Goal: Contribute content

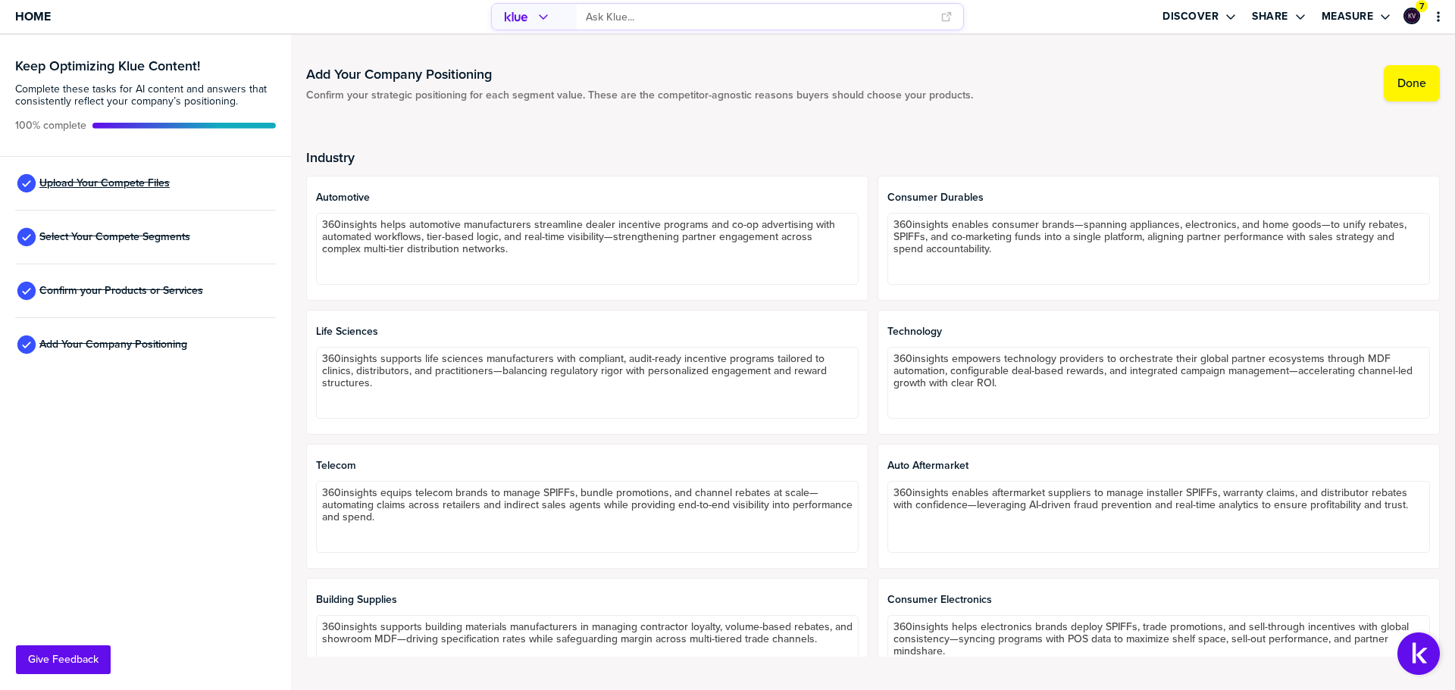
click at [126, 182] on span "Upload Your Compete Files" at bounding box center [104, 183] width 130 height 12
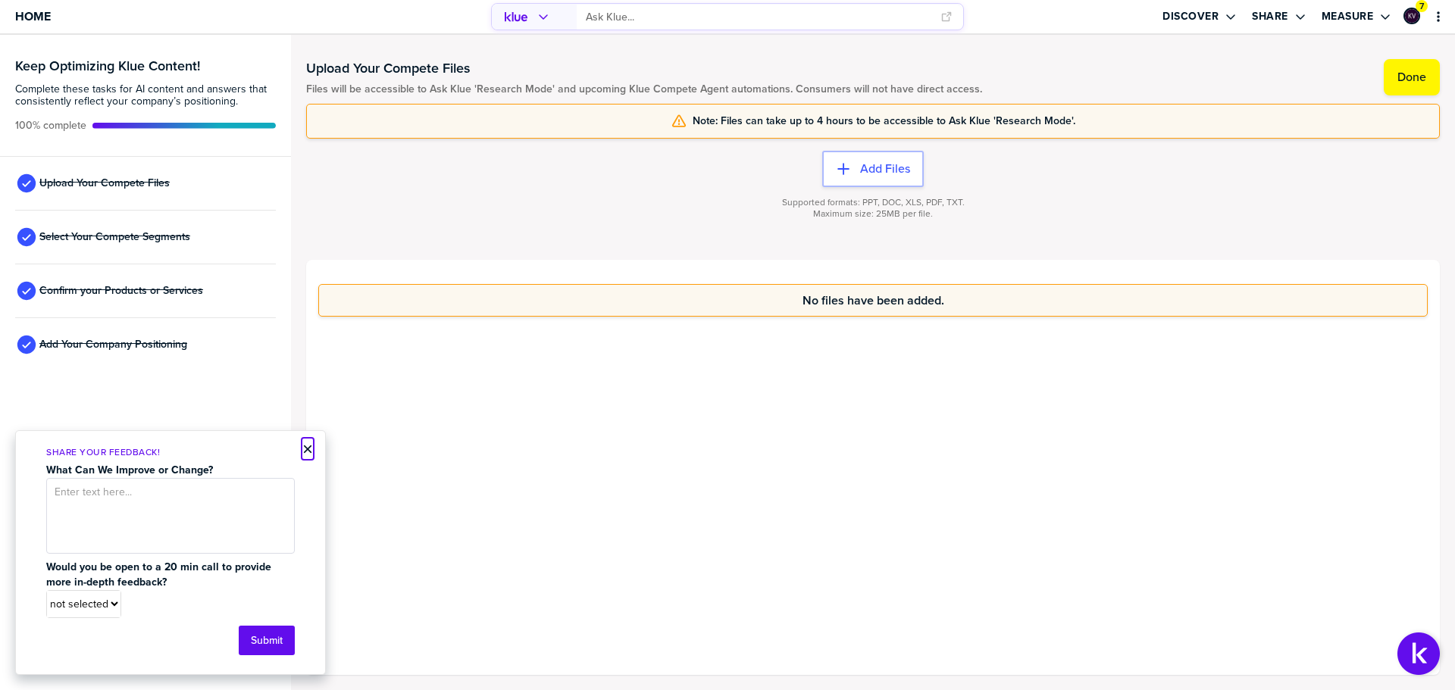
click at [306, 451] on button "×" at bounding box center [307, 449] width 11 height 18
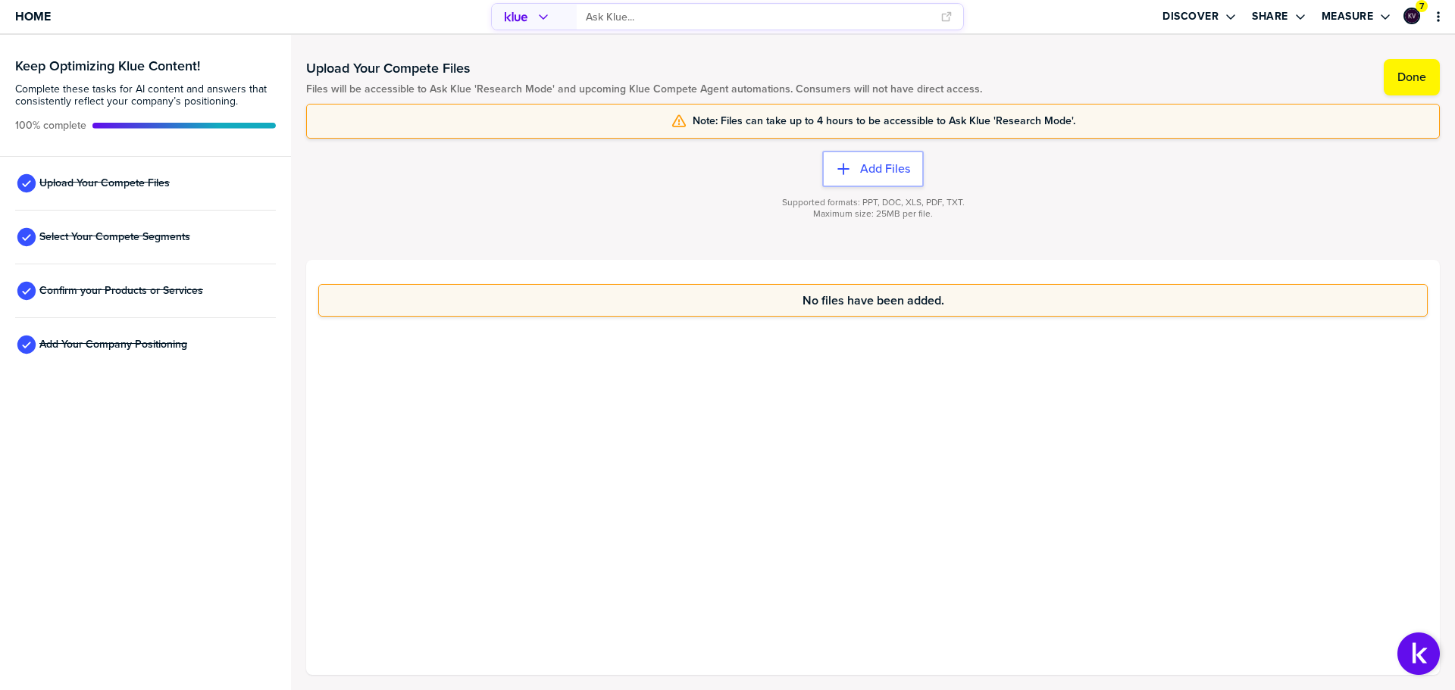
click at [855, 440] on div "No files have been added." at bounding box center [873, 467] width 1134 height 415
click at [868, 427] on div "No files have been added." at bounding box center [873, 467] width 1134 height 415
click at [1081, 489] on div "No files have been added." at bounding box center [873, 467] width 1134 height 415
click at [887, 158] on button "Add Files" at bounding box center [873, 169] width 102 height 36
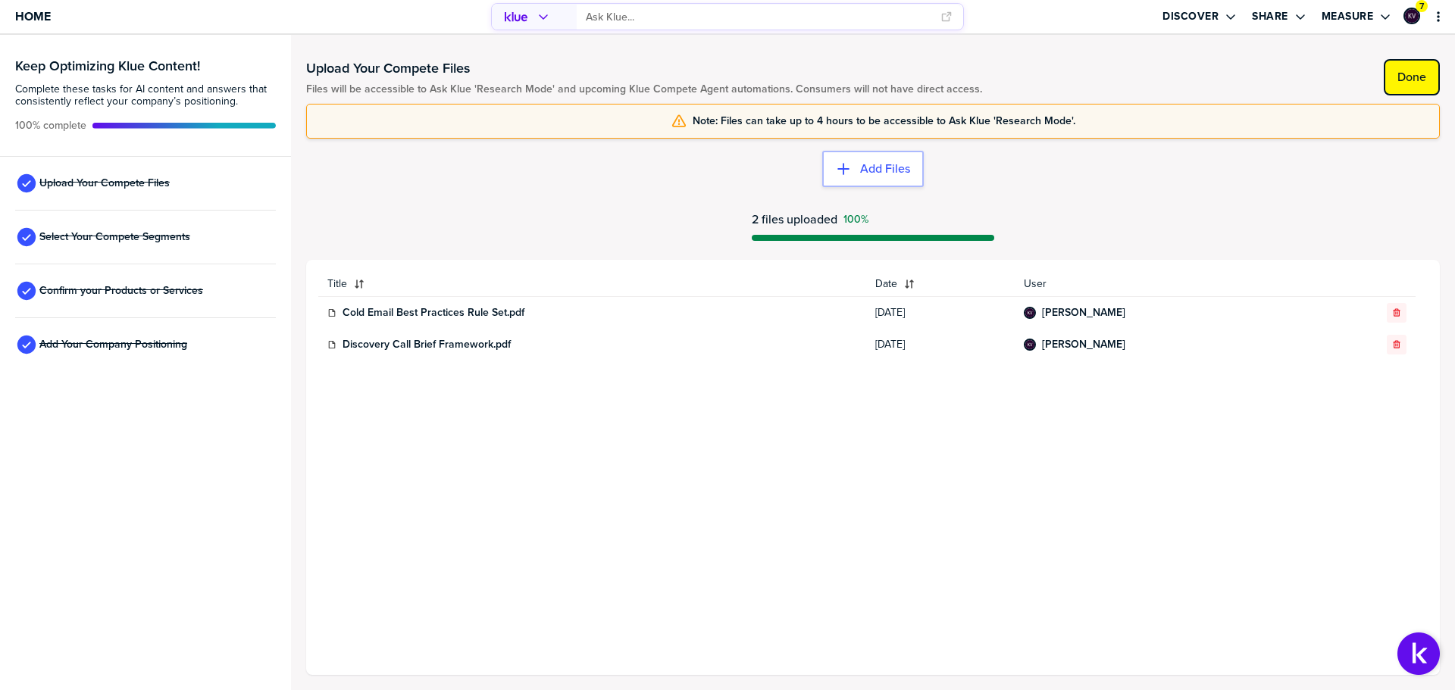
click at [1410, 83] on label "Done" at bounding box center [1411, 77] width 29 height 15
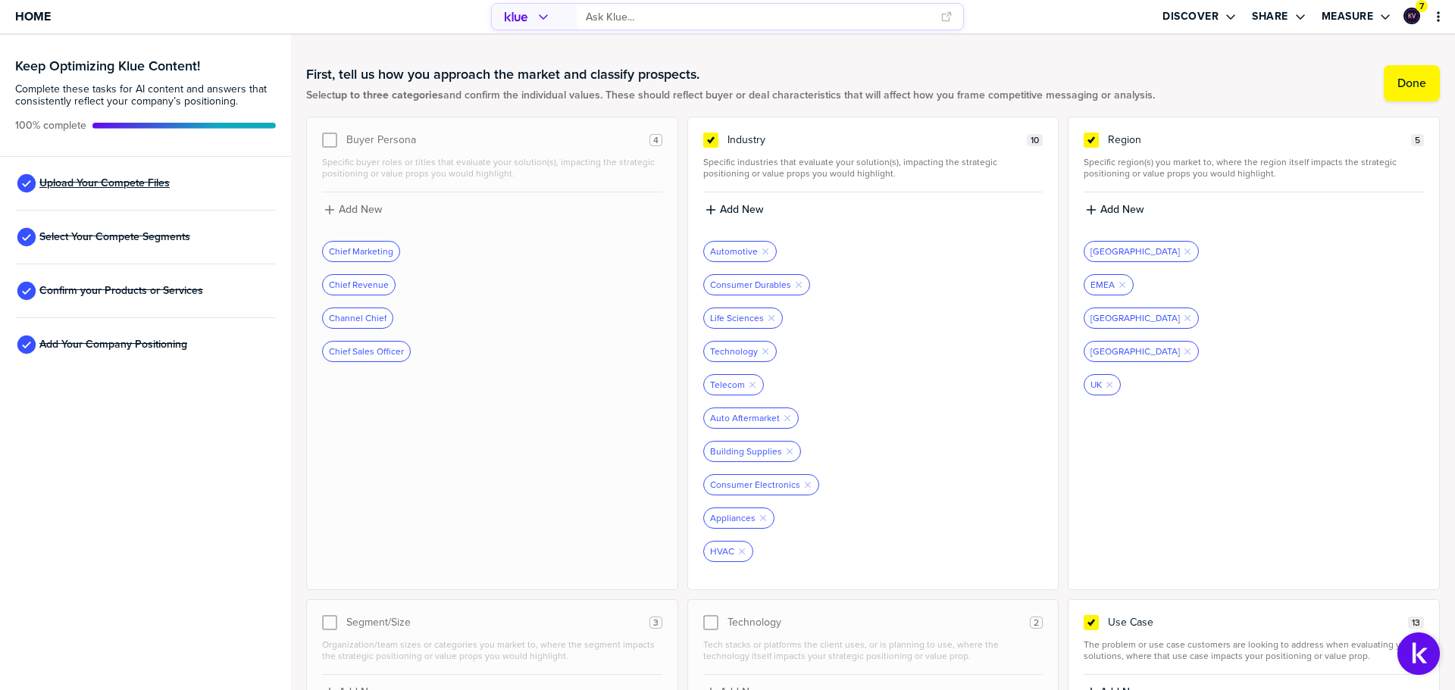
click at [114, 187] on span "Upload Your Compete Files" at bounding box center [104, 183] width 130 height 12
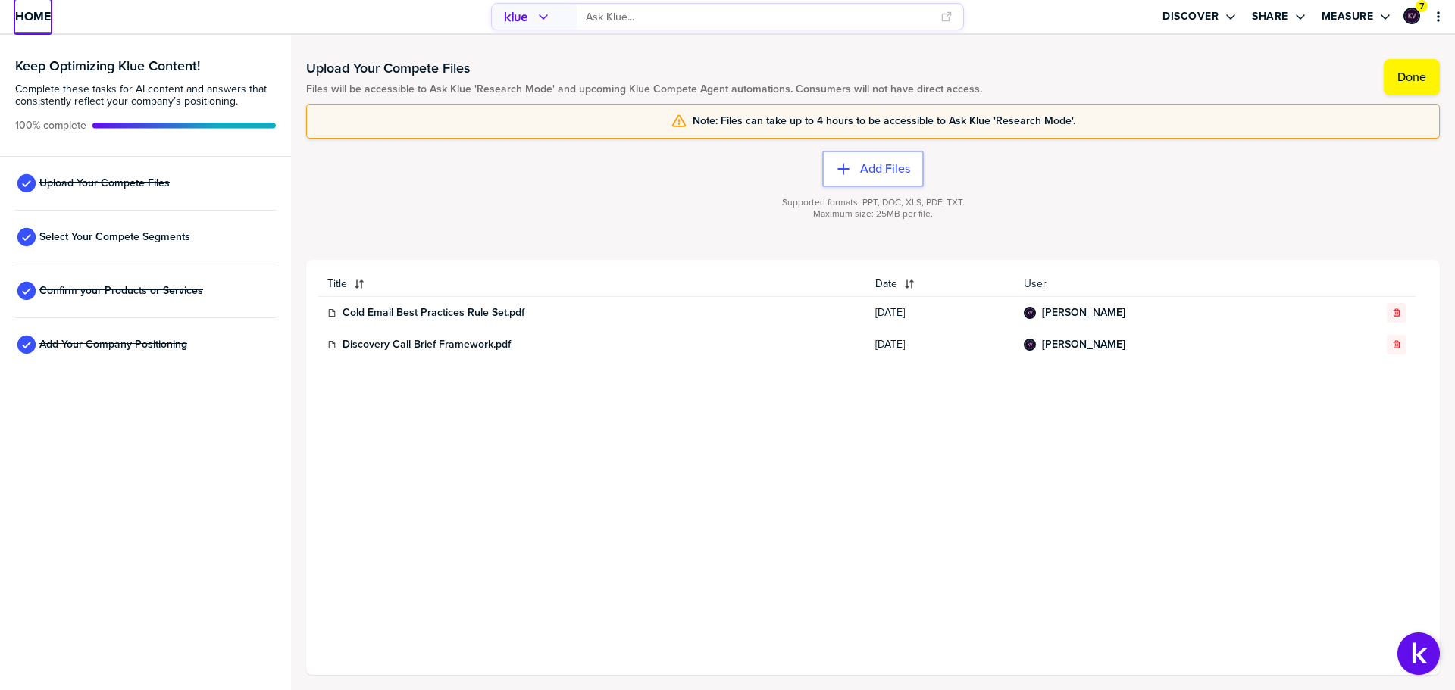
click at [39, 12] on span "Home" at bounding box center [33, 16] width 36 height 13
